Goal: Browse casually: Explore the website without a specific task or goal

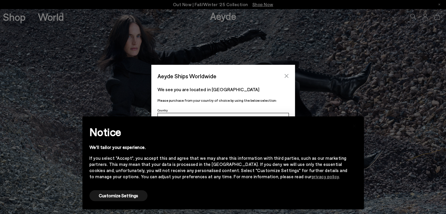
click at [287, 75] on icon "Close" at bounding box center [286, 76] width 4 height 4
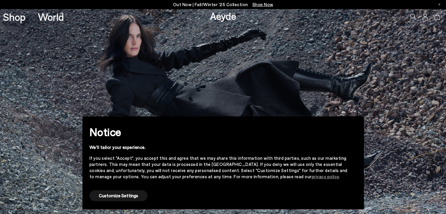
click at [393, 172] on img at bounding box center [223, 111] width 446 height 205
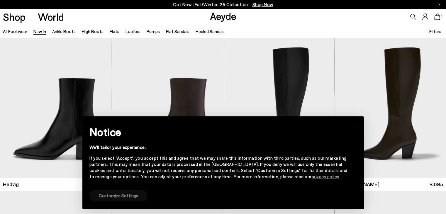
click at [106, 197] on button "Customize Settings" at bounding box center [118, 195] width 58 height 11
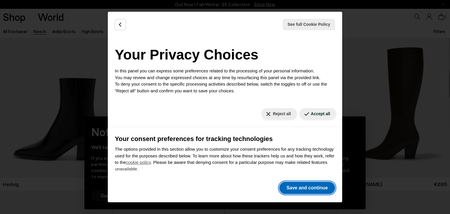
click at [314, 186] on button "Save and continue" at bounding box center [307, 188] width 56 height 12
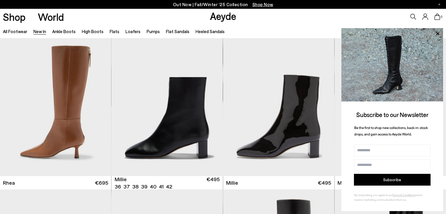
scroll to position [1231, 0]
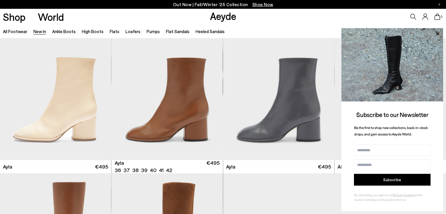
scroll to position [1712, 0]
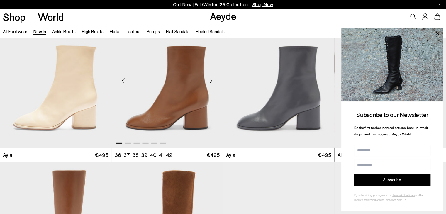
click at [210, 80] on div "Next slide" at bounding box center [211, 81] width 18 height 18
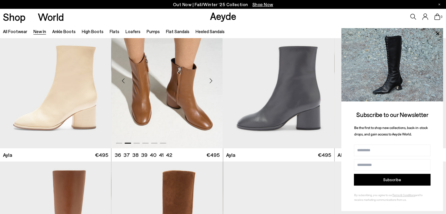
click at [210, 80] on div "Next slide" at bounding box center [211, 81] width 18 height 18
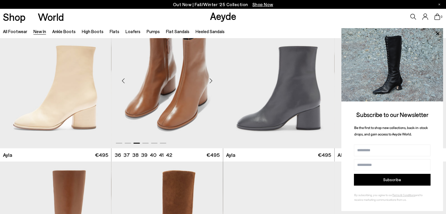
click at [210, 80] on div "Next slide" at bounding box center [211, 81] width 18 height 18
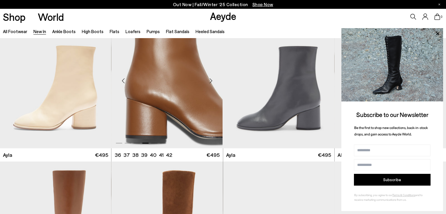
click at [210, 80] on div "Next slide" at bounding box center [211, 81] width 18 height 18
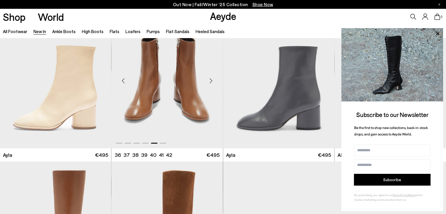
click at [210, 80] on div "Next slide" at bounding box center [211, 81] width 18 height 18
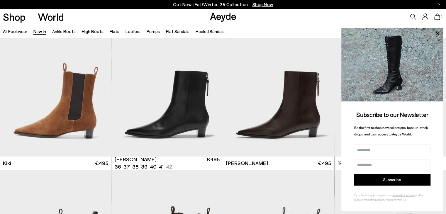
scroll to position [2369, 0]
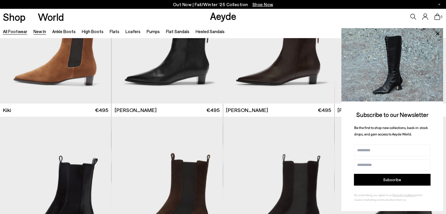
click at [19, 33] on link "All Footwear" at bounding box center [15, 31] width 24 height 5
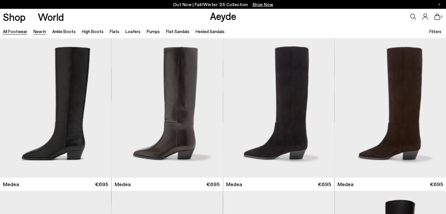
click at [38, 31] on link "New In" at bounding box center [39, 31] width 13 height 5
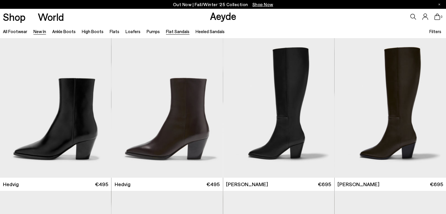
click at [169, 30] on link "Flat Sandals" at bounding box center [177, 31] width 23 height 5
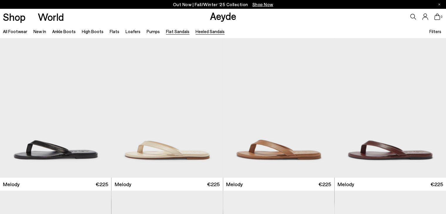
click at [204, 31] on link "Heeled Sandals" at bounding box center [210, 31] width 29 height 5
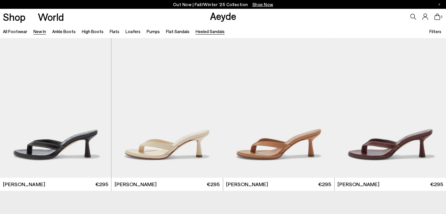
click at [43, 31] on link "New In" at bounding box center [39, 31] width 13 height 5
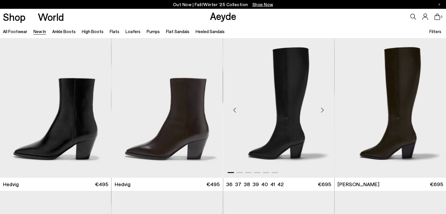
click at [320, 109] on div "Next slide" at bounding box center [323, 110] width 18 height 18
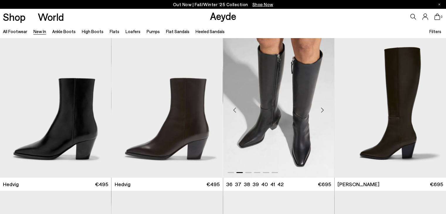
click at [320, 109] on div "Next slide" at bounding box center [323, 110] width 18 height 18
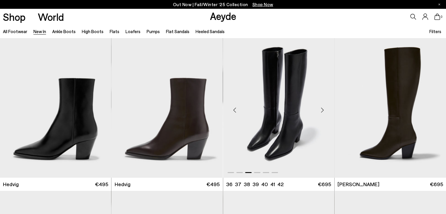
click at [320, 109] on div "Next slide" at bounding box center [323, 110] width 18 height 18
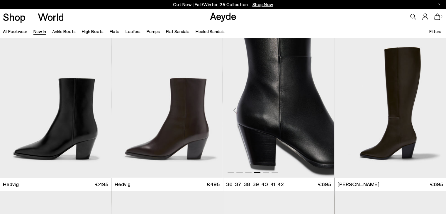
click at [320, 109] on div "Next slide" at bounding box center [323, 110] width 18 height 18
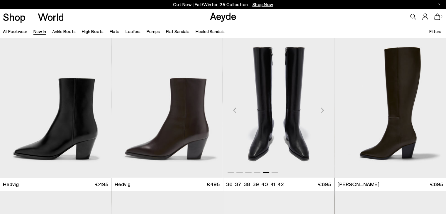
click at [320, 109] on div "Next slide" at bounding box center [323, 110] width 18 height 18
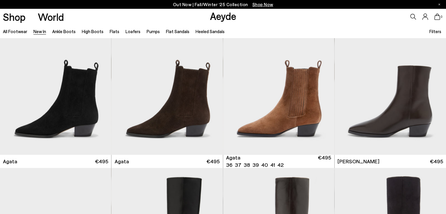
scroll to position [188, 0]
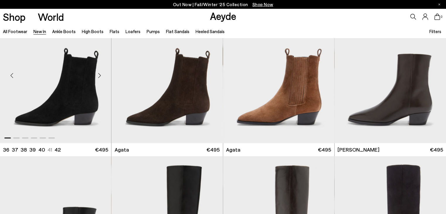
click at [100, 76] on div "Next slide" at bounding box center [100, 76] width 18 height 18
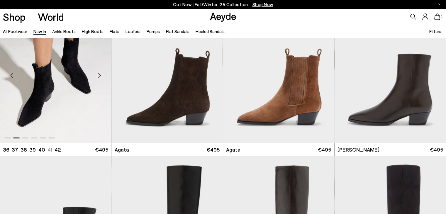
click at [100, 76] on div "Next slide" at bounding box center [100, 76] width 18 height 18
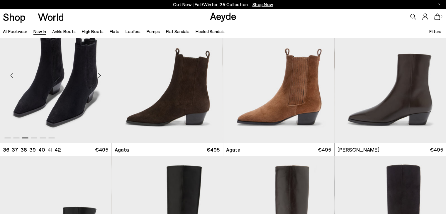
click at [100, 76] on div "Next slide" at bounding box center [100, 76] width 18 height 18
